Goal: Task Accomplishment & Management: Use online tool/utility

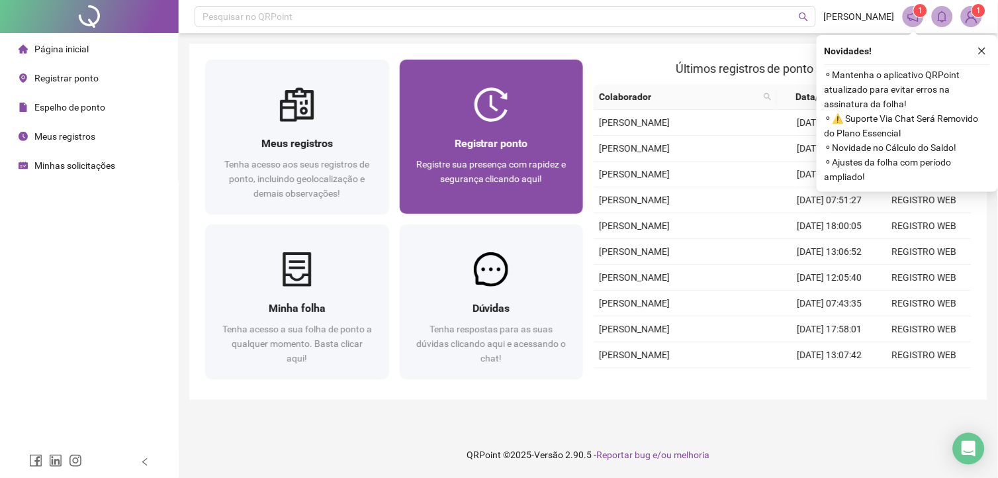
click at [538, 159] on span "Registre sua presença com rapidez e segurança clicando aqui!" at bounding box center [491, 171] width 150 height 25
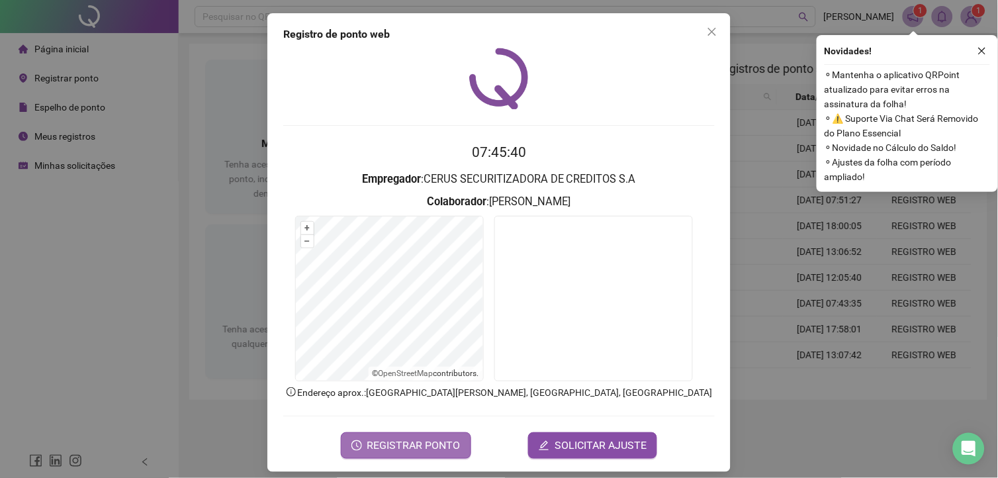
click at [434, 445] on span "REGISTRAR PONTO" at bounding box center [413, 446] width 93 height 16
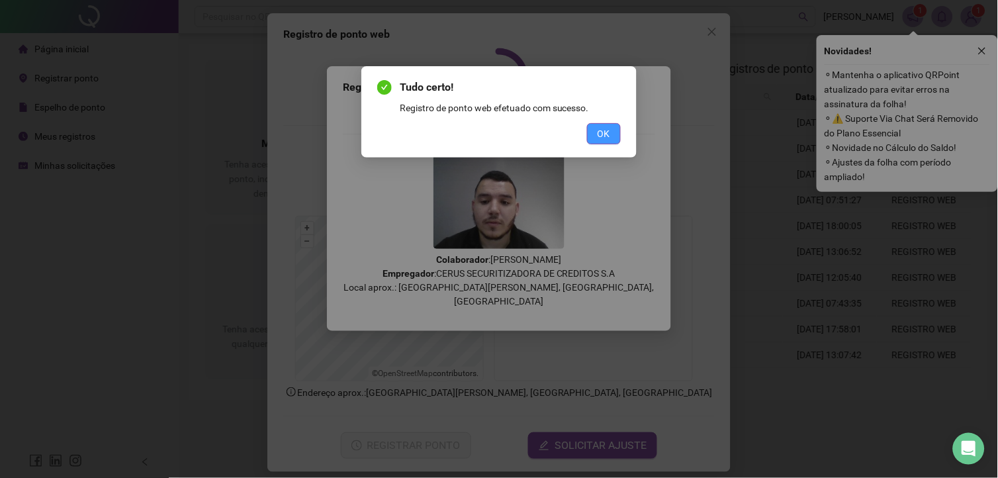
click at [589, 143] on button "OK" at bounding box center [604, 133] width 34 height 21
